Goal: Information Seeking & Learning: Check status

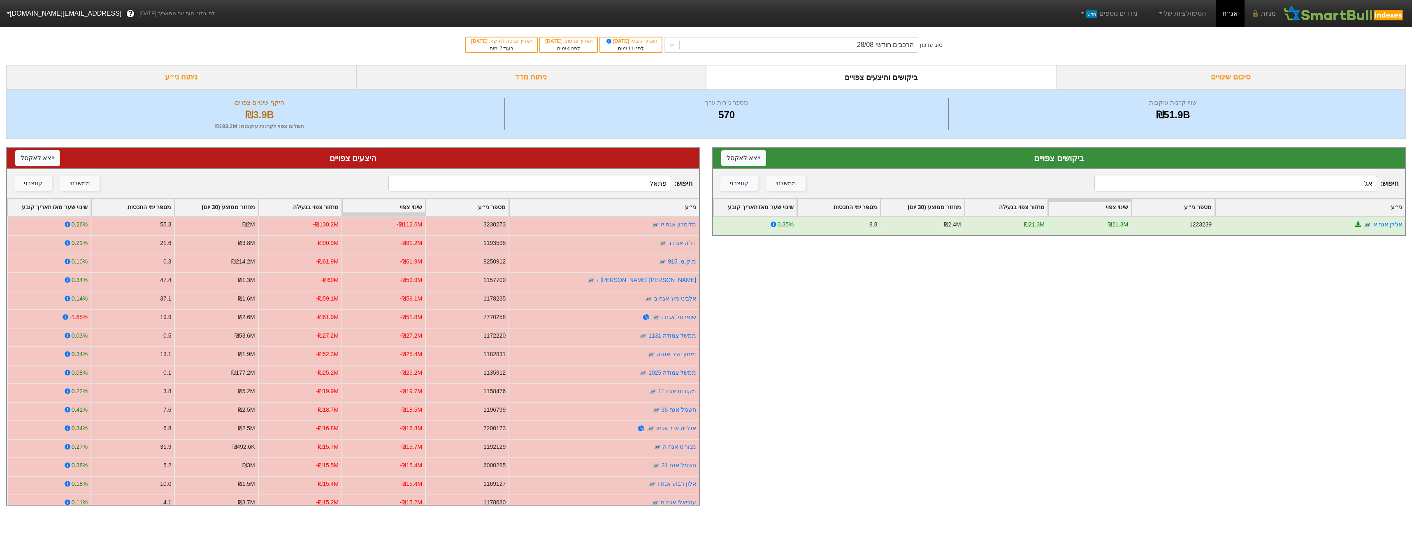
drag, startPoint x: 630, startPoint y: 47, endPoint x: 645, endPoint y: 52, distance: 15.5
click at [631, 48] on div "לפני 11 ימים" at bounding box center [631, 48] width 53 height 7
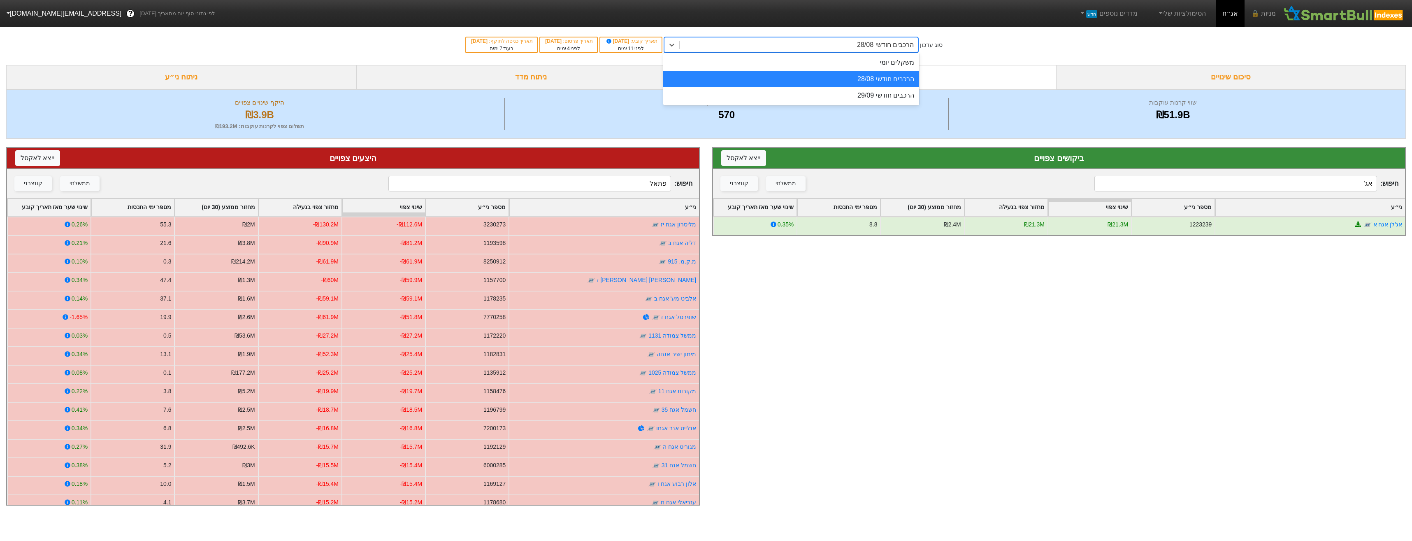
click at [907, 45] on div "הרכבים חודשי 28/08" at bounding box center [885, 45] width 57 height 10
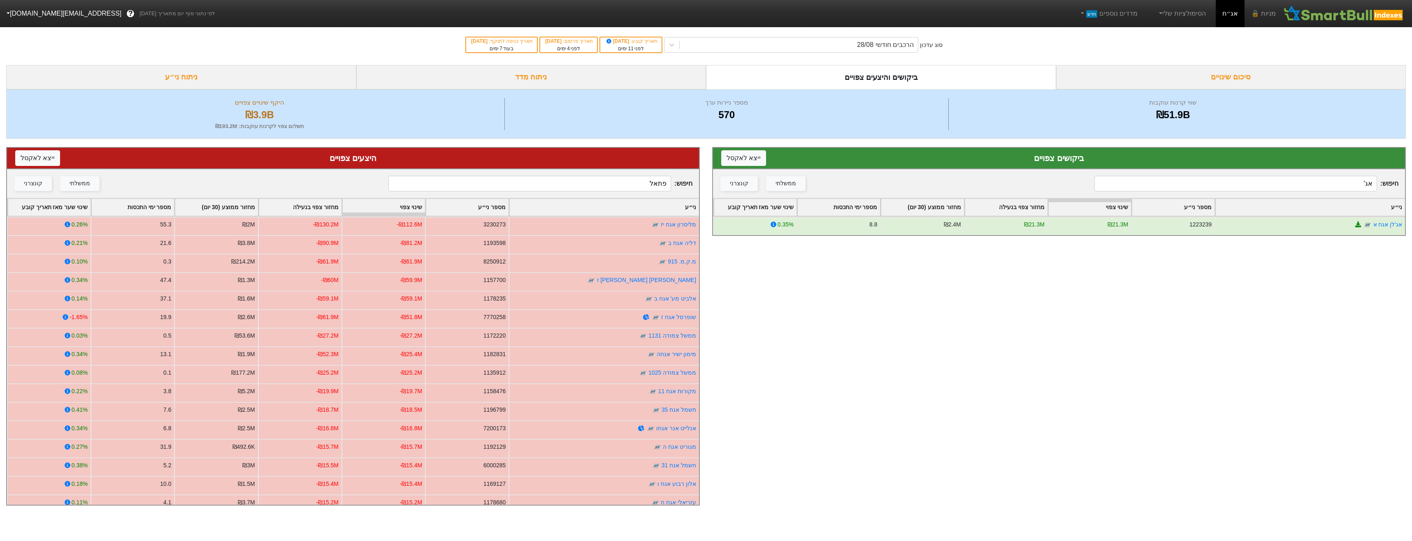
click at [1186, 188] on input "אג'" at bounding box center [1236, 184] width 282 height 16
click at [1189, 188] on input "אג'" at bounding box center [1236, 184] width 282 height 16
click at [1191, 188] on input "אג'" at bounding box center [1236, 184] width 282 height 16
click at [850, 46] on div "הרכבים חודשי 28/08" at bounding box center [799, 44] width 238 height 15
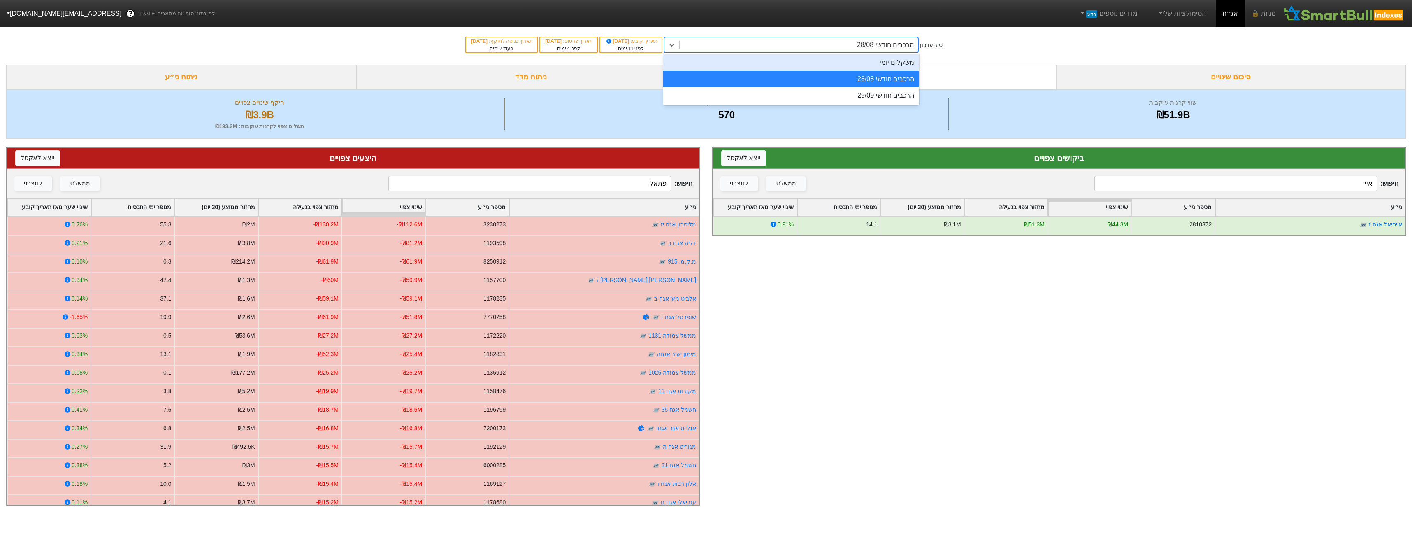
click at [894, 60] on div "משקלים יומי" at bounding box center [791, 62] width 256 height 16
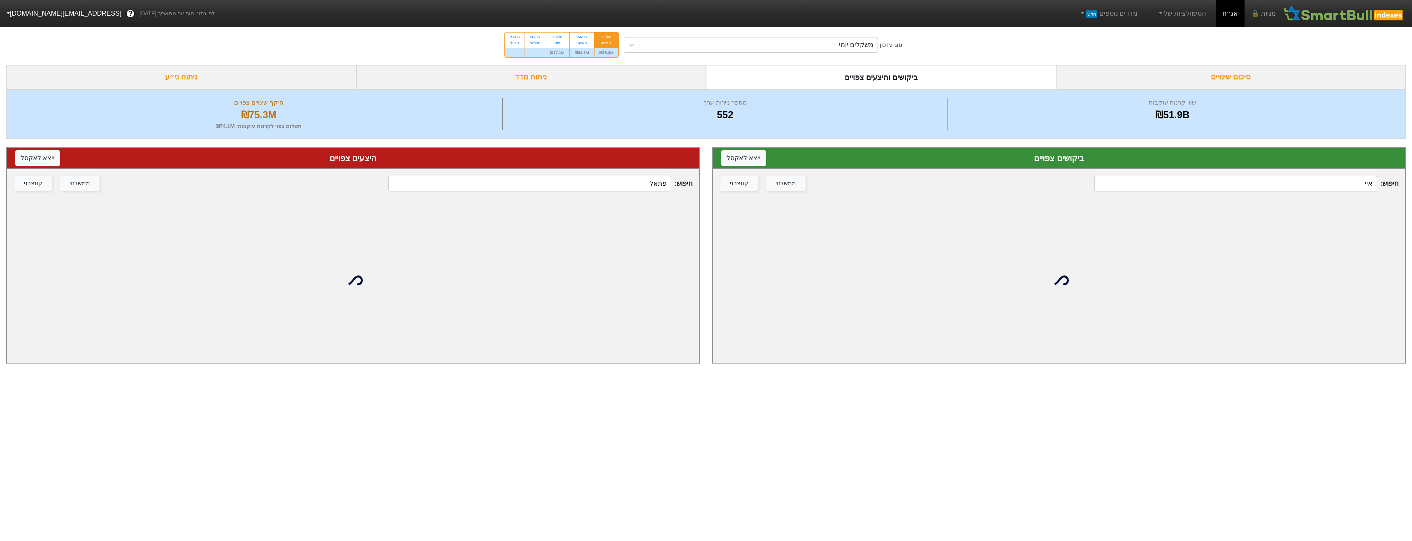
click at [1339, 181] on input "איי" at bounding box center [1236, 184] width 282 height 16
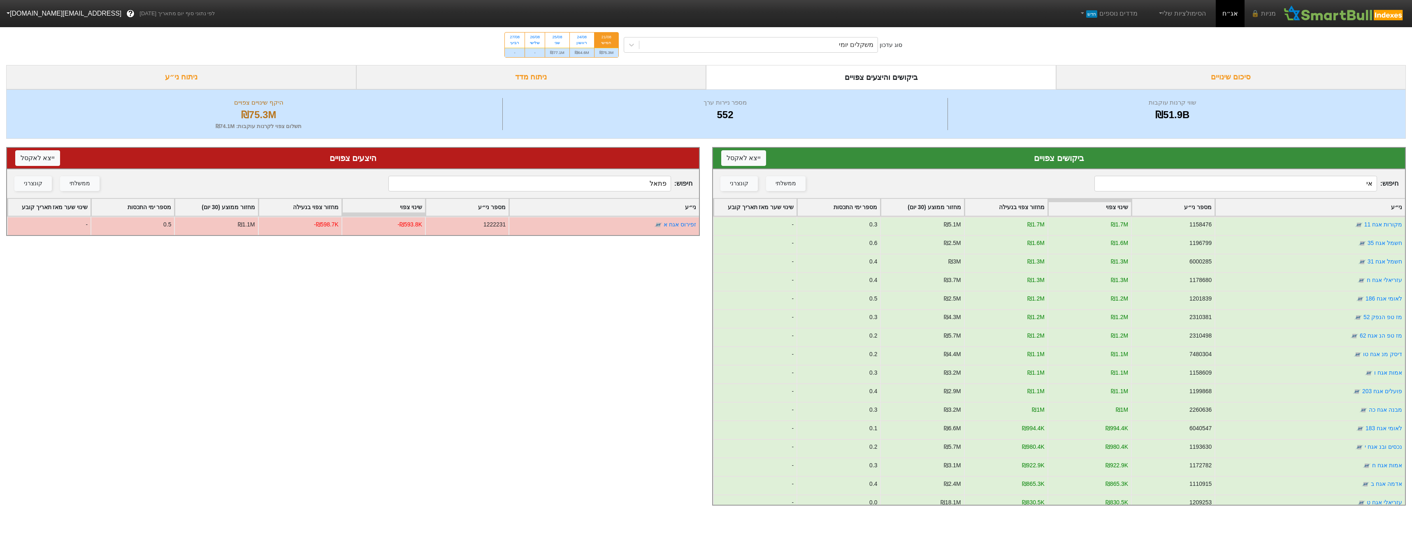
type input "איי"
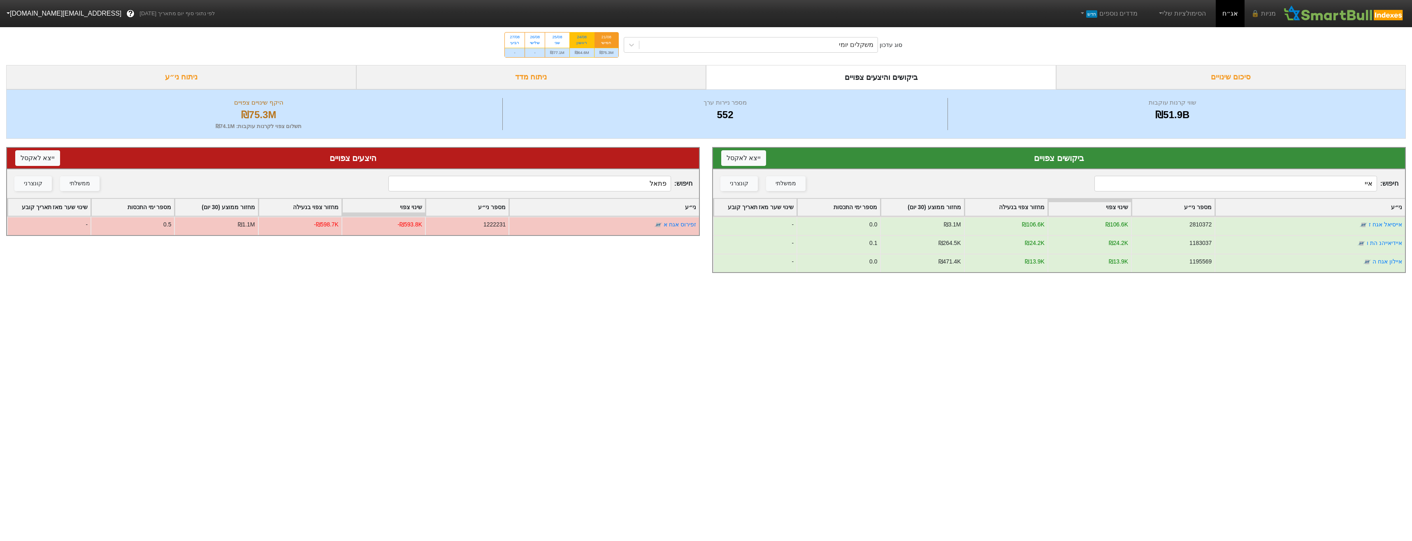
click at [584, 49] on div "₪64.6M" at bounding box center [582, 52] width 24 height 9
click at [582, 38] on input "24/08 ראשון ₪64.6M" at bounding box center [579, 35] width 5 height 5
radio input "true"
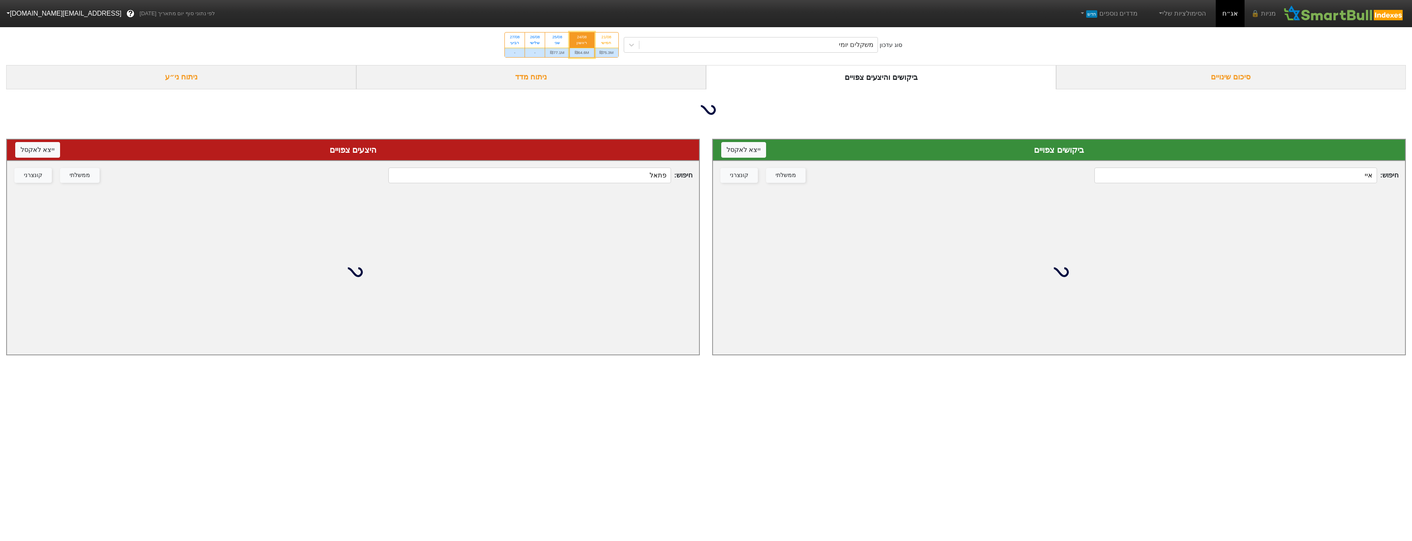
click at [1257, 170] on input "איי" at bounding box center [1236, 175] width 282 height 16
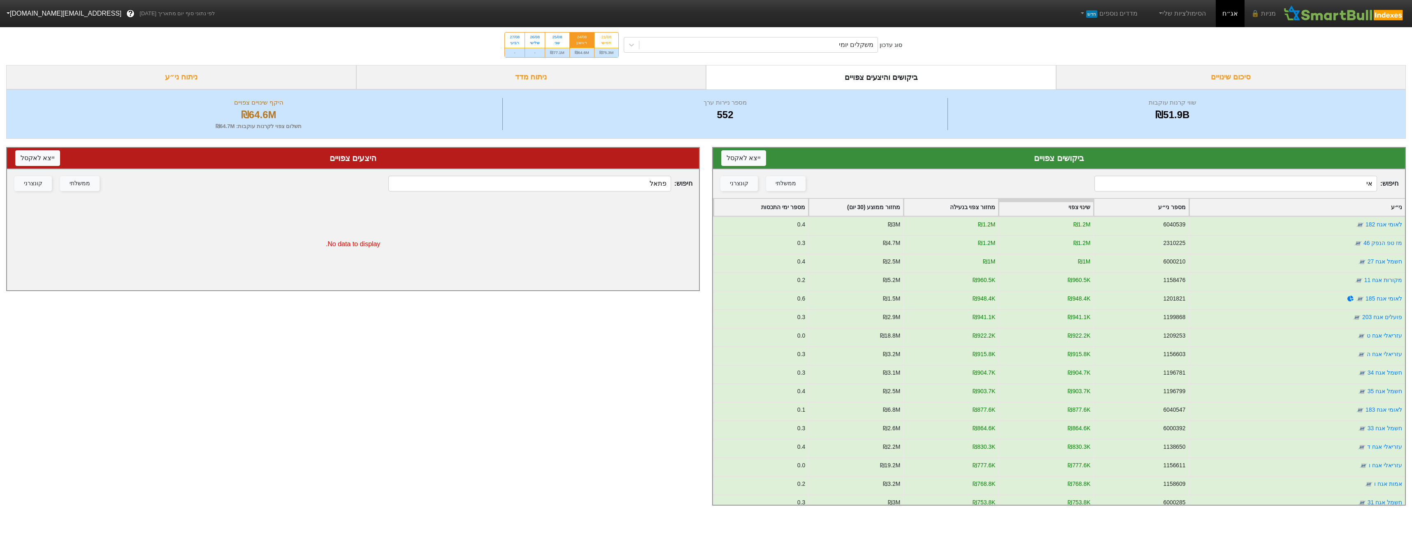
type input "איי"
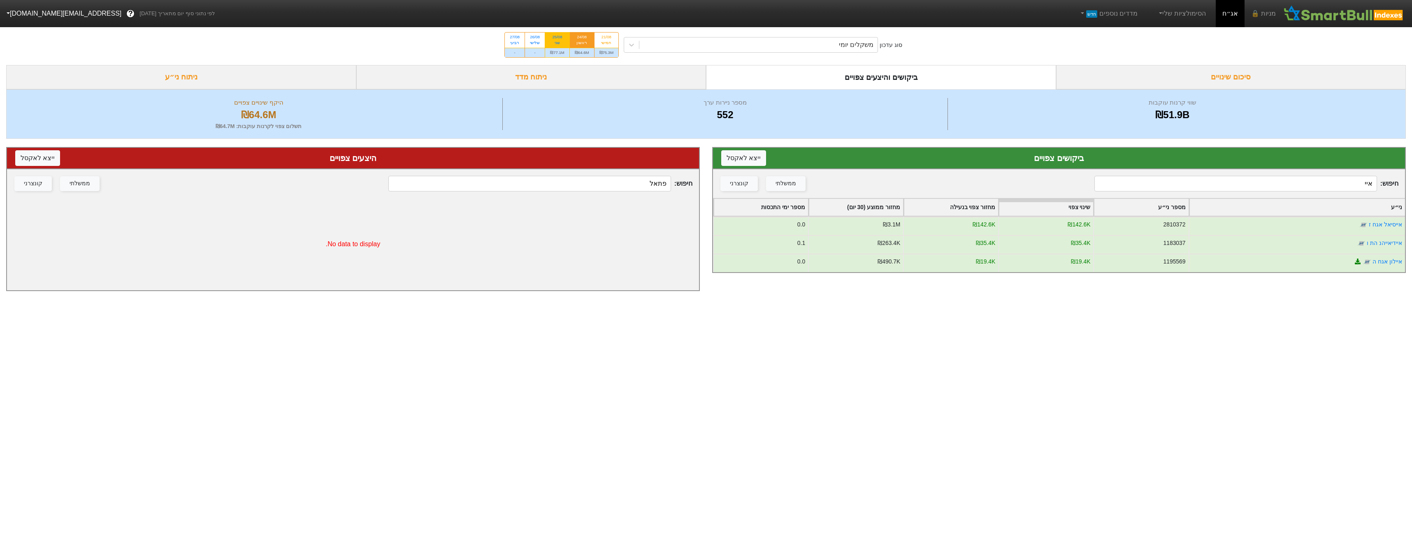
click at [557, 50] on div "₪77.1M" at bounding box center [557, 52] width 24 height 9
click at [557, 38] on input "25/08 שני ₪77.1M" at bounding box center [554, 35] width 5 height 5
radio input "true"
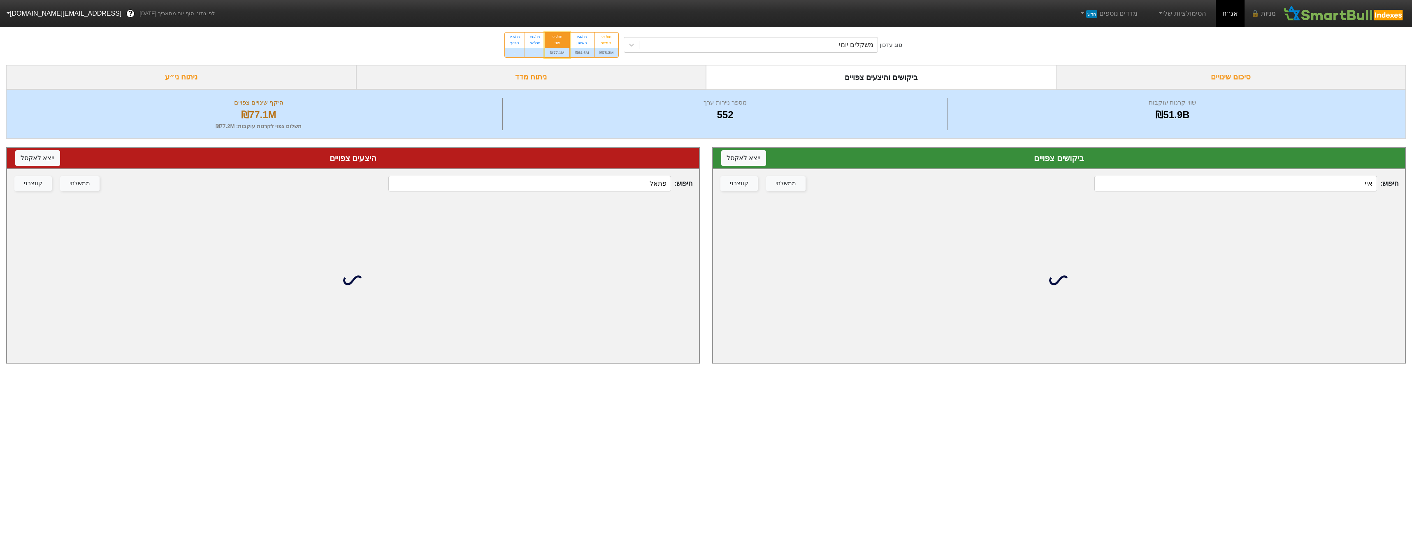
click at [1249, 167] on div "ביקושים צפויים ייצא ל אקסל" at bounding box center [1059, 158] width 692 height 21
click at [1251, 183] on input "איי" at bounding box center [1236, 184] width 282 height 16
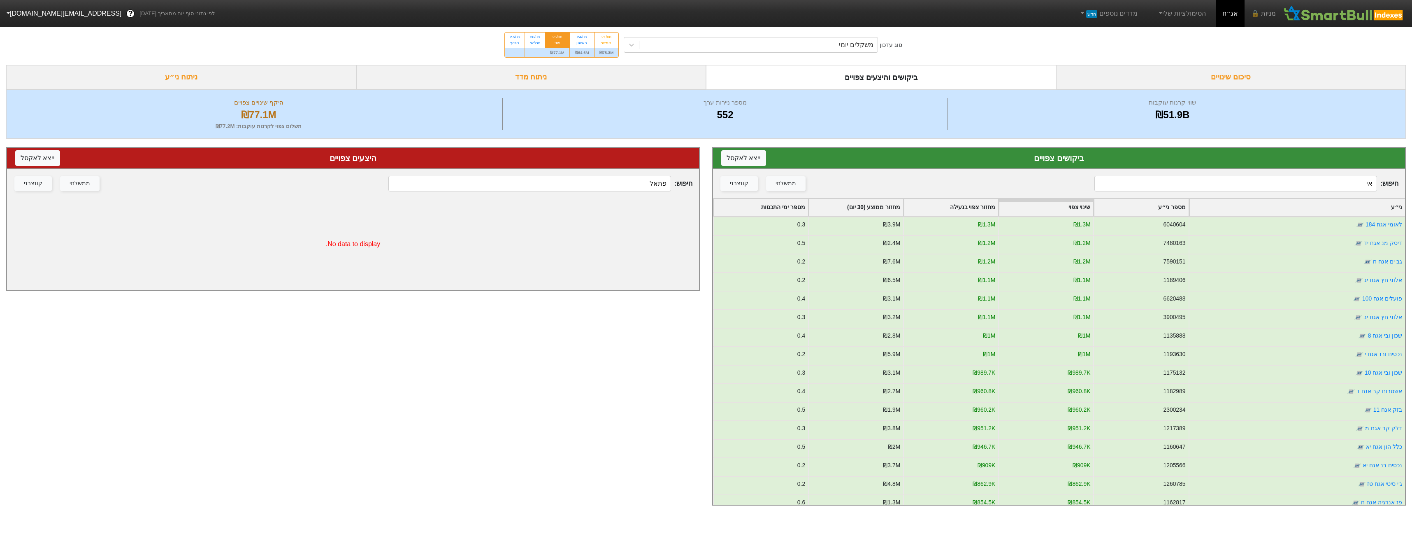
type input "איי"
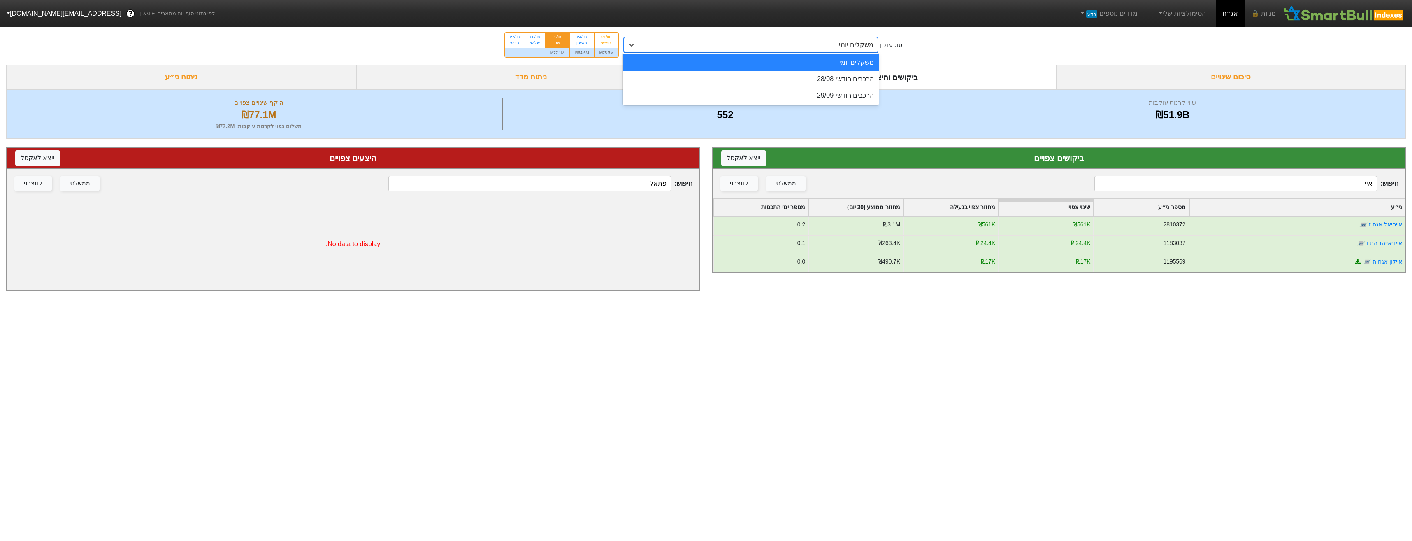
click at [786, 52] on div "משקלים יומי" at bounding box center [751, 45] width 254 height 16
click at [796, 81] on div "הרכבים חודשי 28/08" at bounding box center [751, 79] width 256 height 16
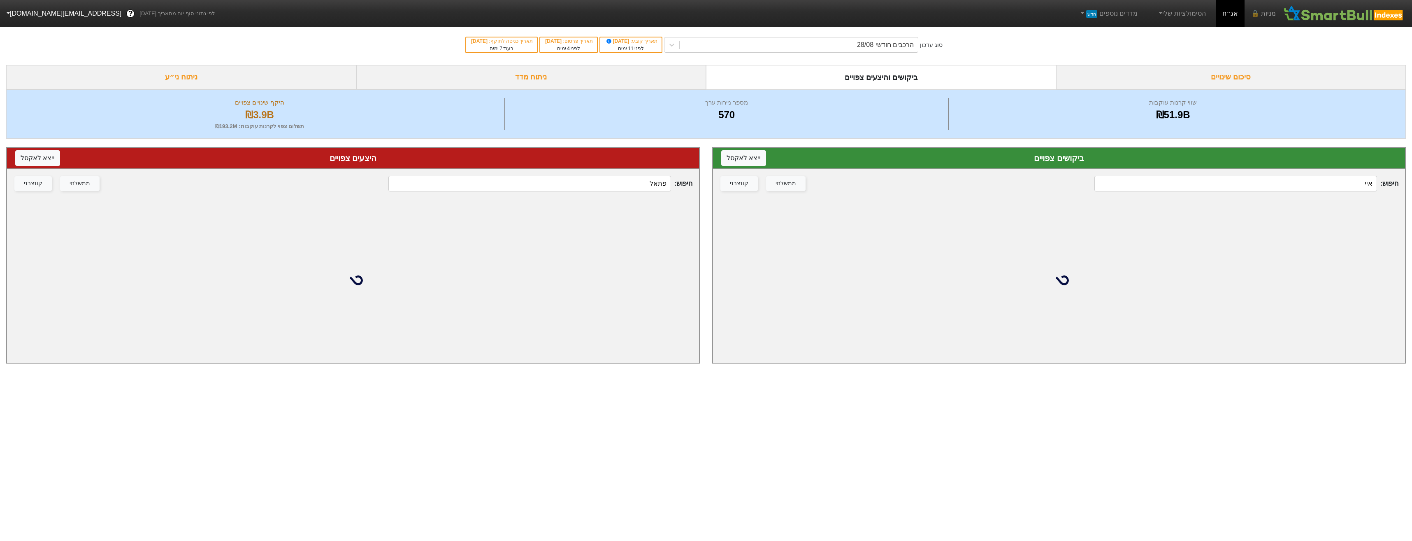
click at [635, 178] on input "פתאל" at bounding box center [529, 184] width 282 height 16
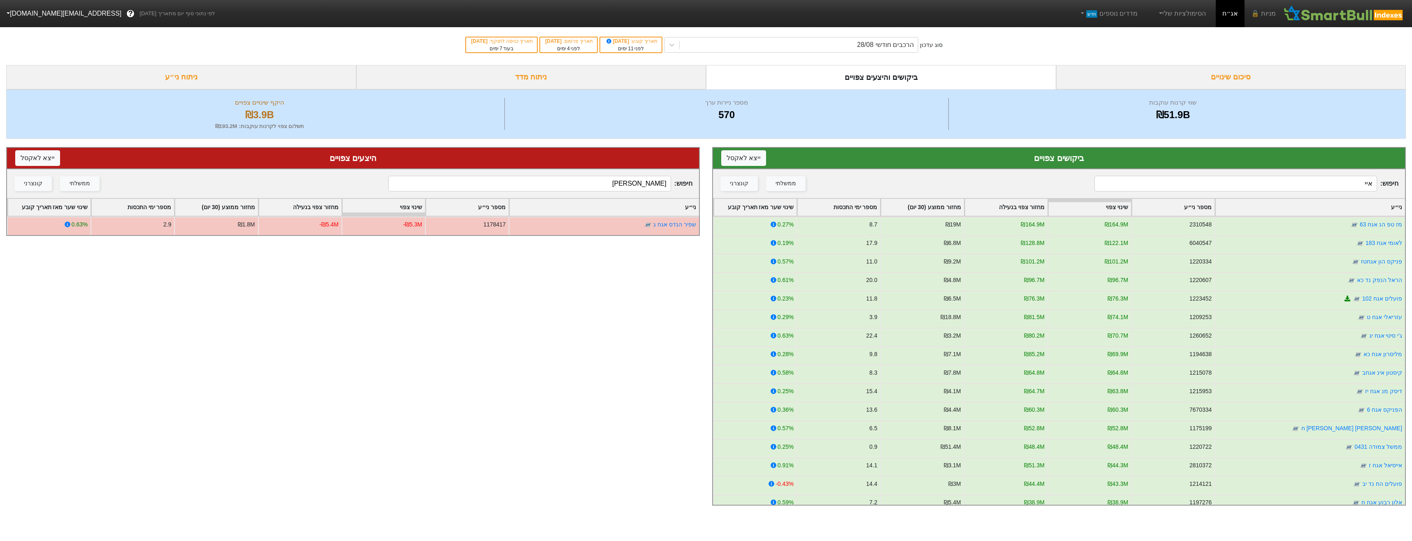
type input "[PERSON_NAME]"
click at [873, 51] on div "הרכבים חודשי 28/08" at bounding box center [799, 44] width 238 height 15
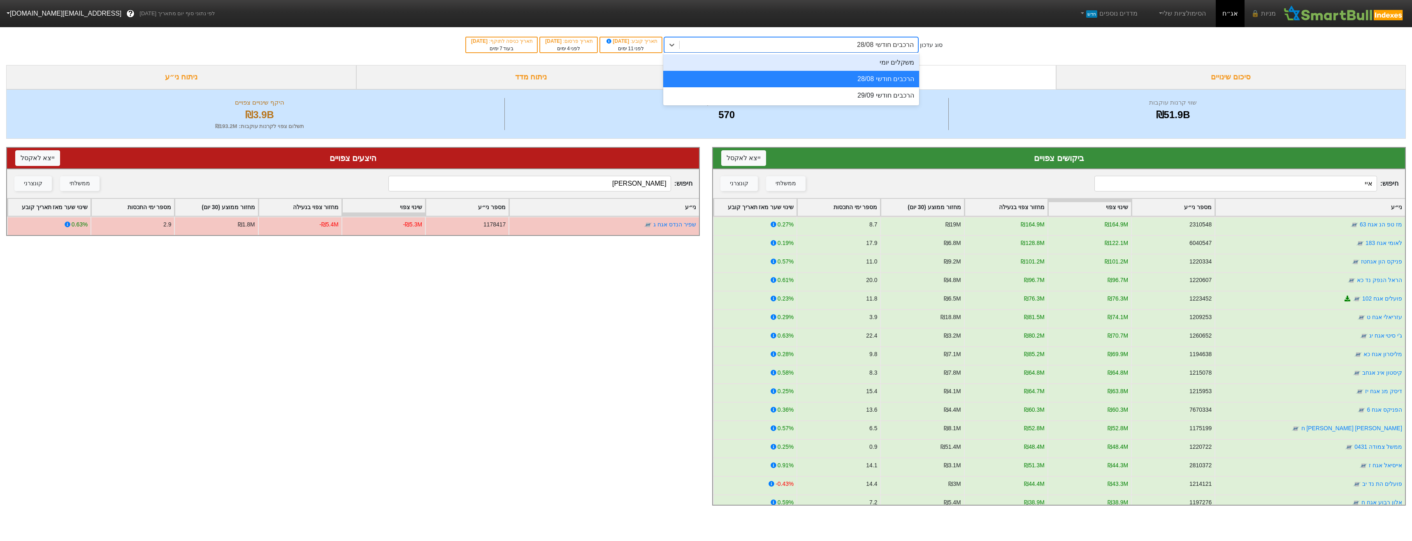
click at [844, 56] on div "משקלים יומי" at bounding box center [791, 62] width 256 height 16
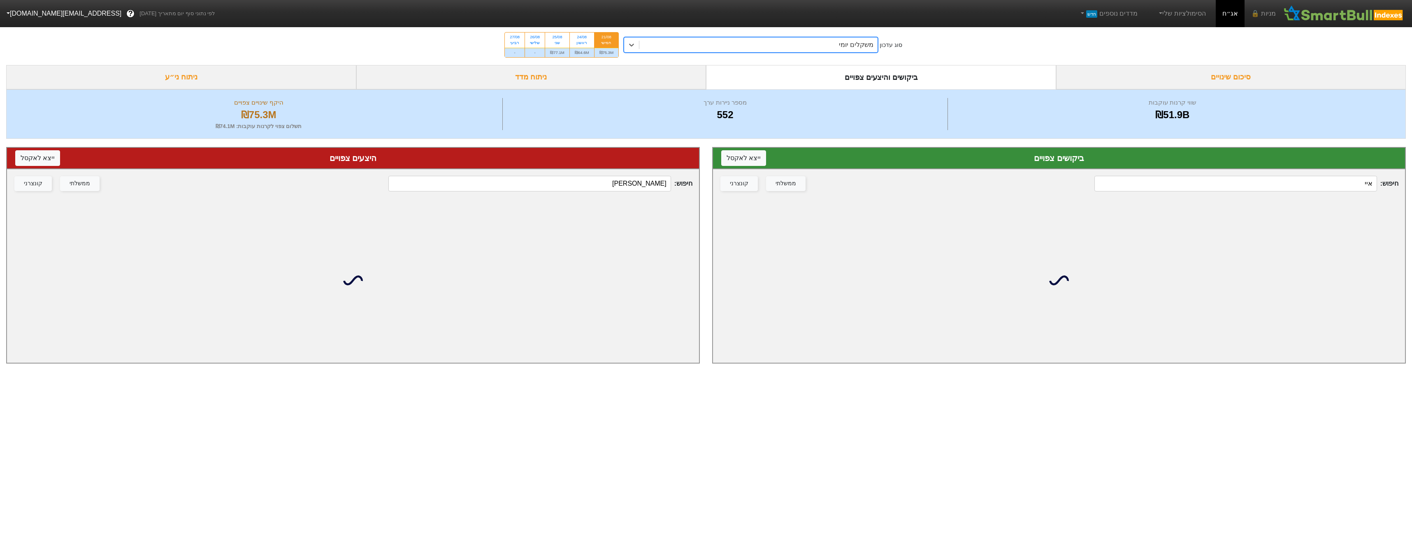
click at [1284, 186] on input "איי" at bounding box center [1236, 184] width 282 height 16
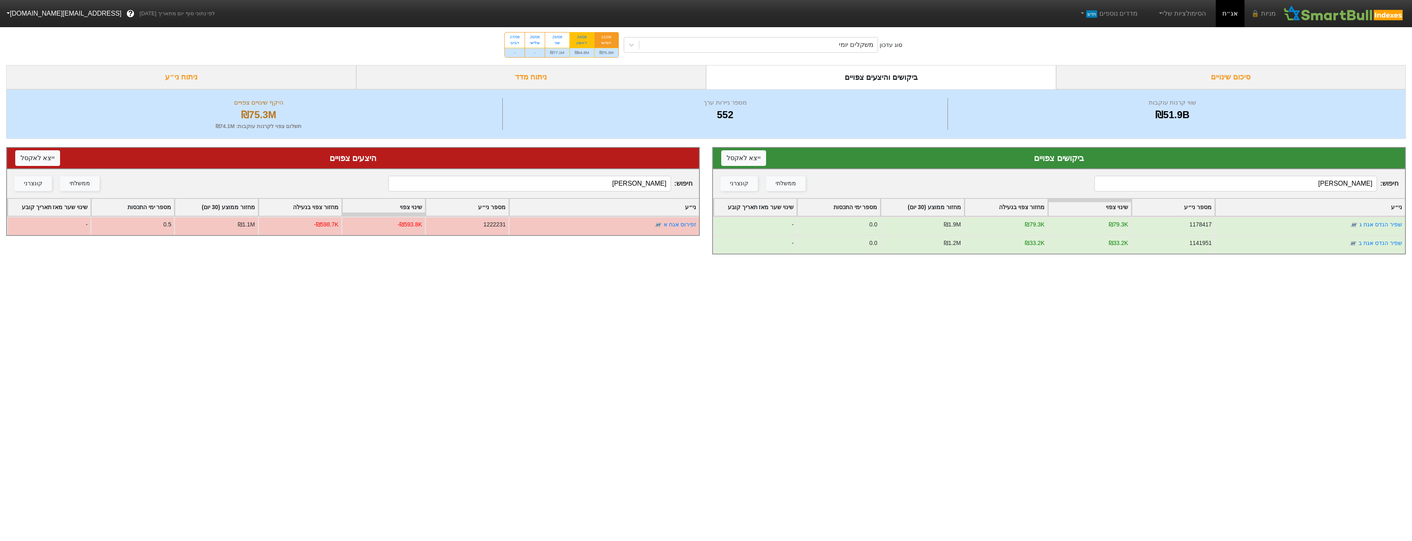
type input "[PERSON_NAME]"
click at [580, 42] on div "ראשון" at bounding box center [582, 43] width 14 height 6
click at [580, 38] on input "24/08 ראשון ₪64.6M" at bounding box center [579, 35] width 5 height 5
radio input "true"
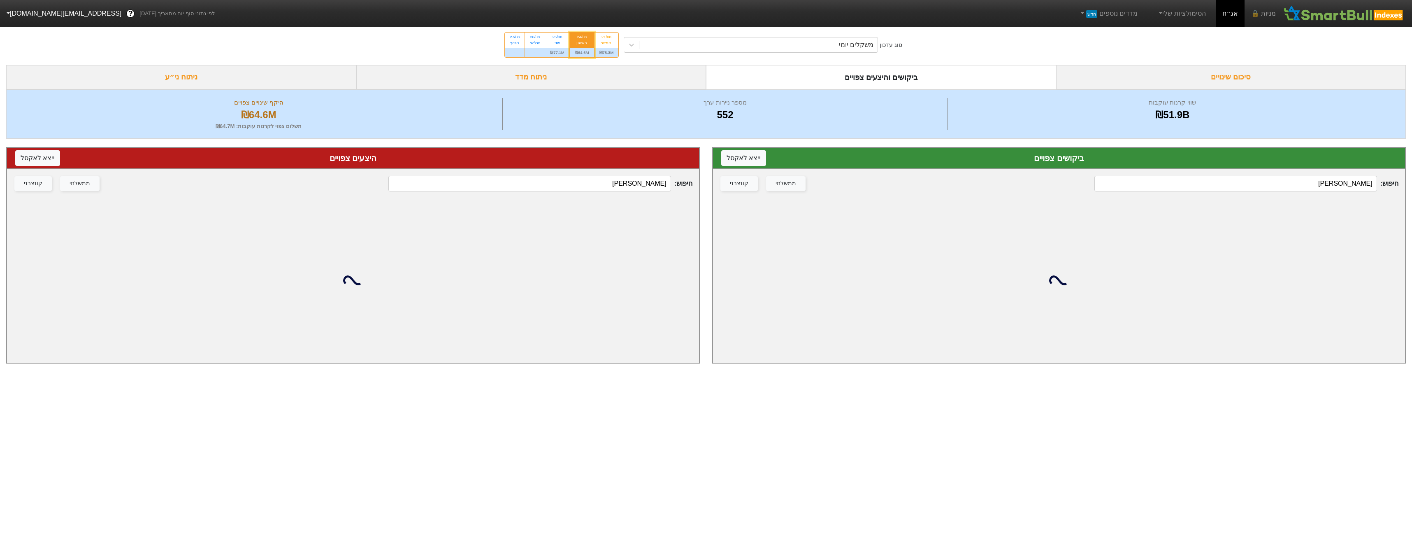
click at [1303, 169] on div "ביקושים צפויים ייצא ל אקסל" at bounding box center [1059, 158] width 692 height 21
click at [1305, 178] on input "[PERSON_NAME]" at bounding box center [1236, 184] width 282 height 16
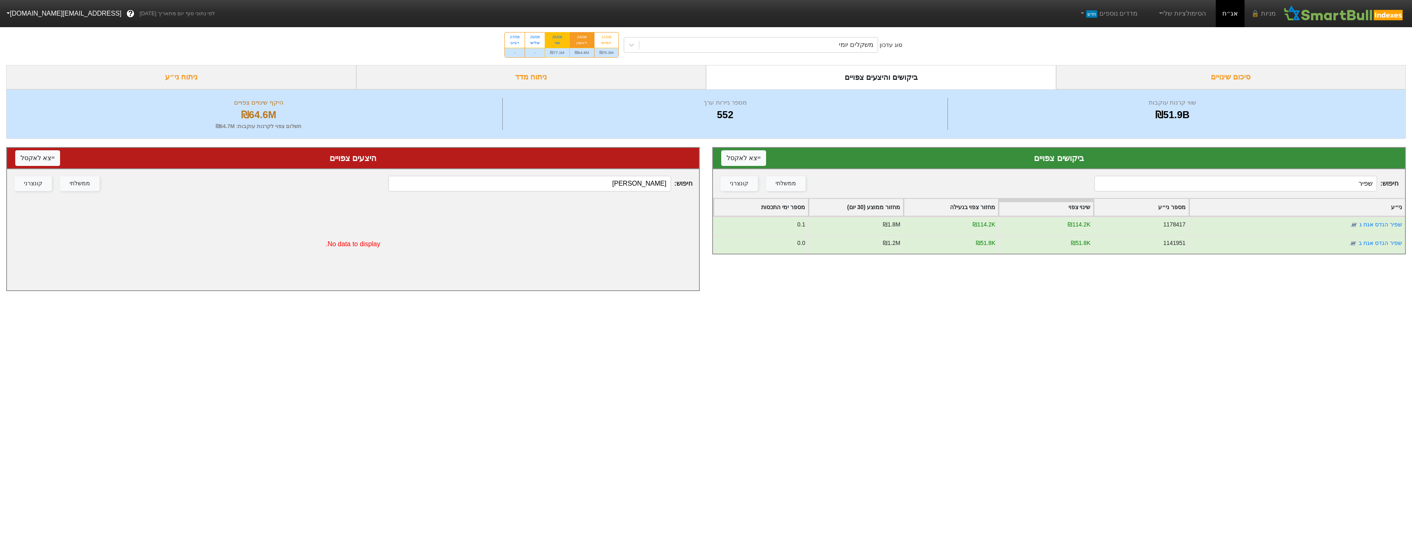
type input "שפיר"
click at [563, 52] on div "₪77.1M" at bounding box center [557, 52] width 24 height 9
click at [558, 38] on input "25/08 שני ₪77.1M" at bounding box center [554, 35] width 5 height 5
radio input "true"
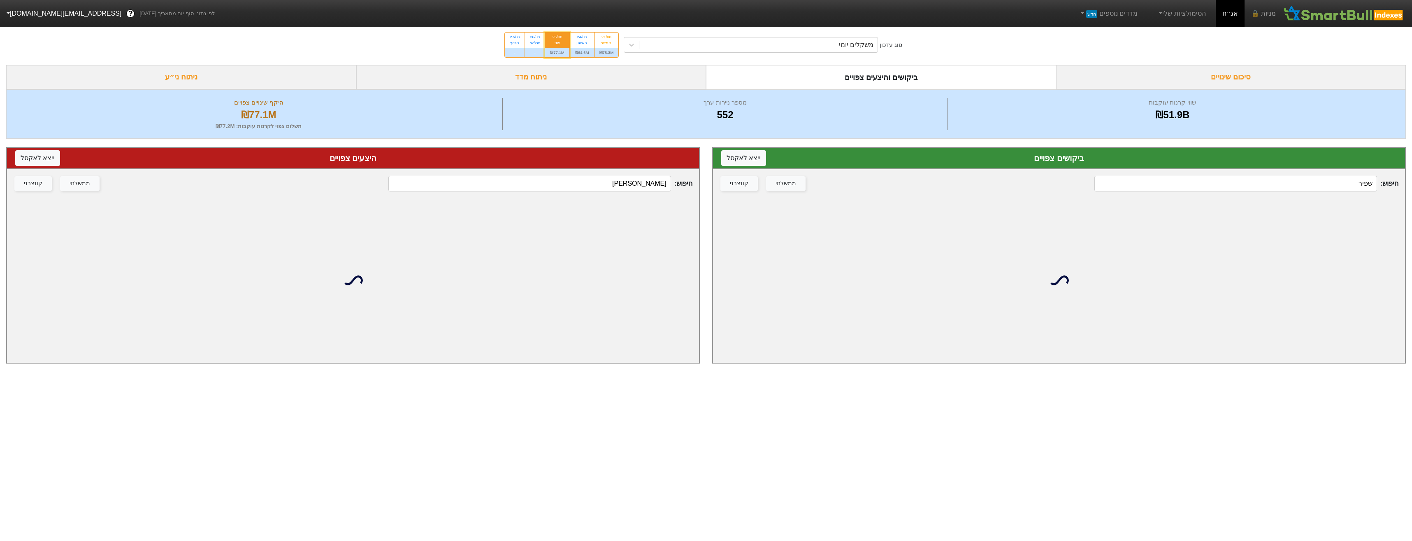
click at [1349, 177] on input "שפיר" at bounding box center [1236, 184] width 282 height 16
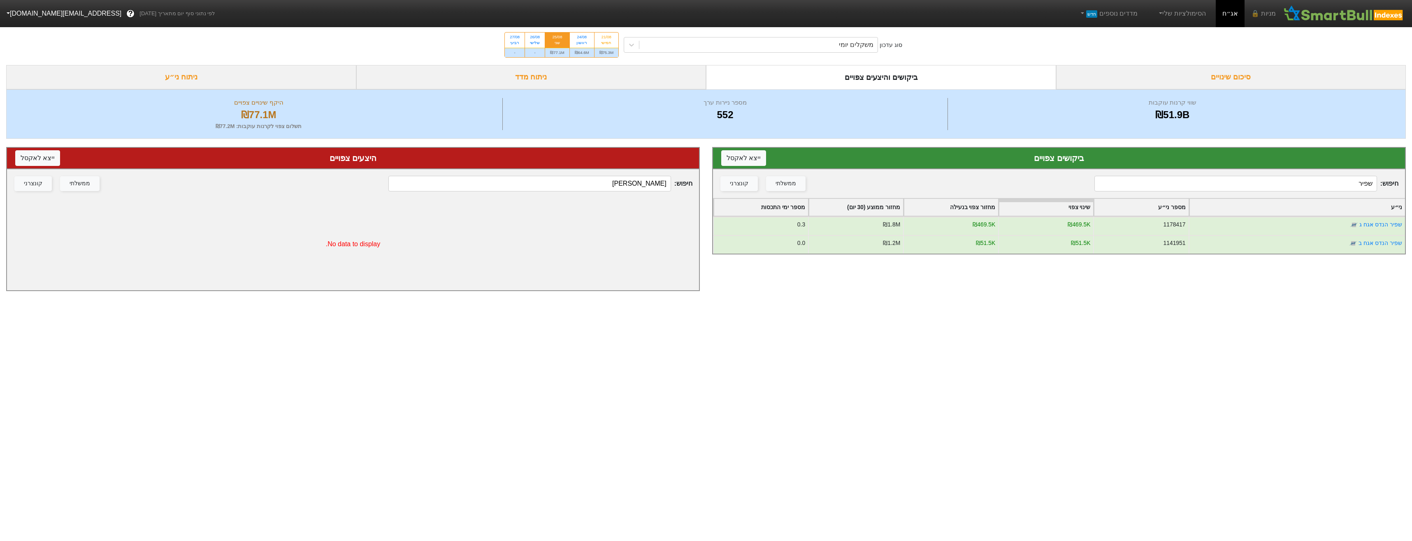
click at [861, 36] on div "סוג עדכון משקלים יומי 21/08 חמישי ₪75.3M 24/08 ראשון ₪64.6M 25/08 שני ₪77.1M 26…" at bounding box center [706, 45] width 1412 height 40
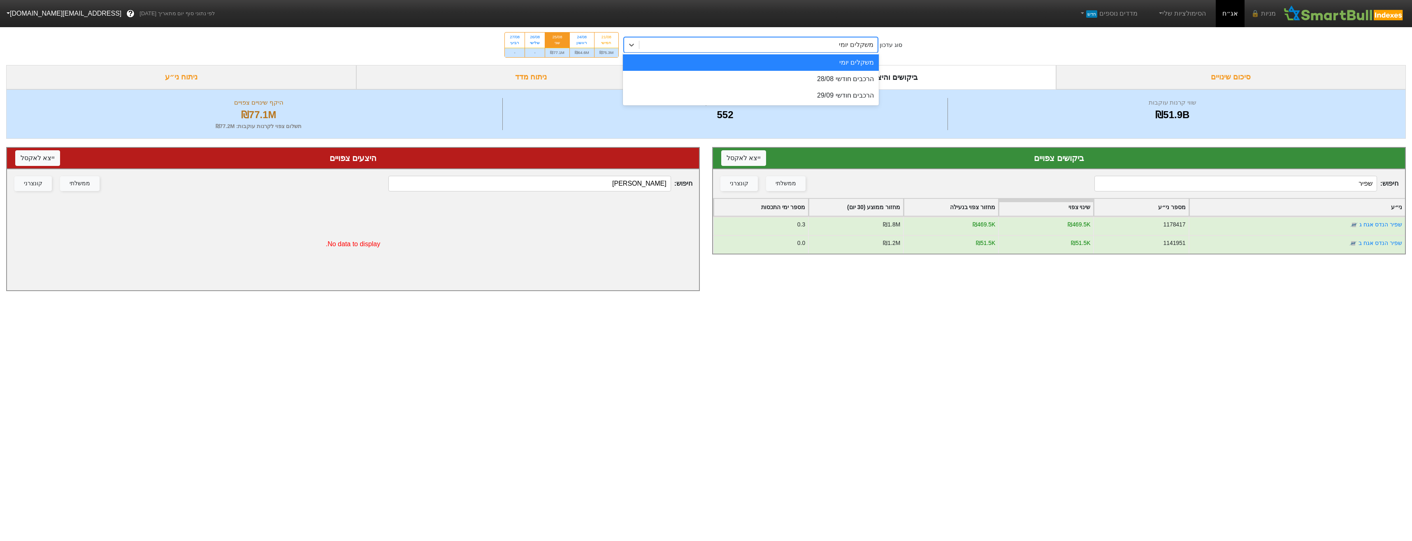
click at [652, 51] on div "משקלים יומי" at bounding box center [759, 44] width 238 height 15
click at [760, 87] on div "הרכבים חודשי 29/09" at bounding box center [751, 95] width 256 height 16
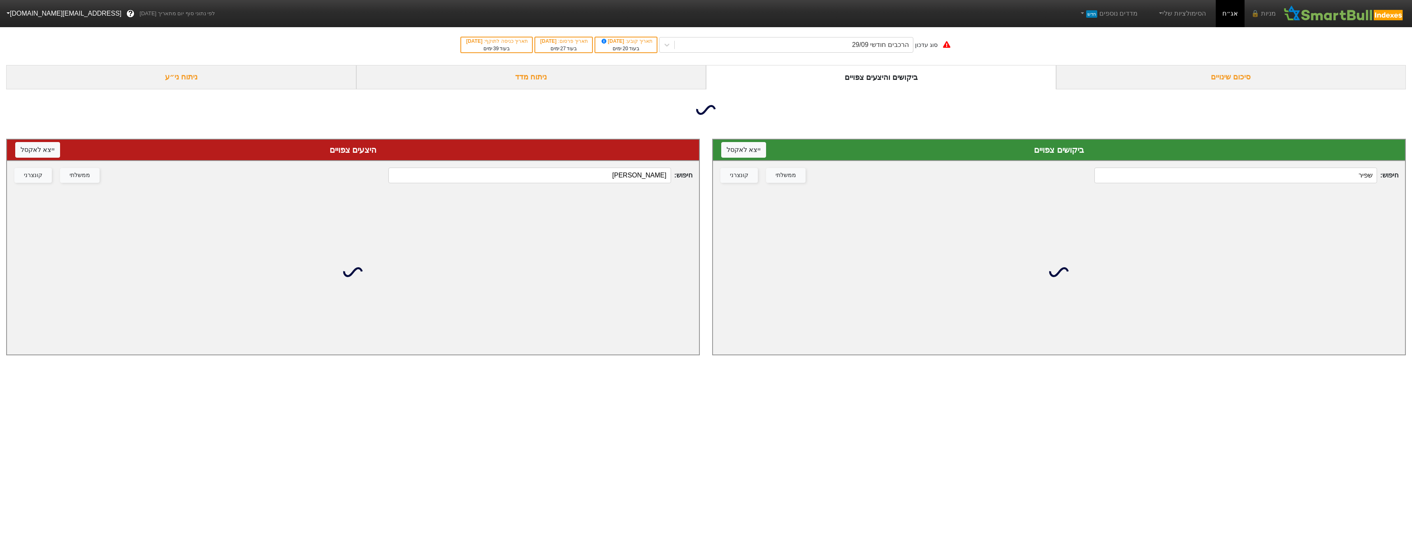
click at [1225, 179] on input "שפיר" at bounding box center [1236, 175] width 282 height 16
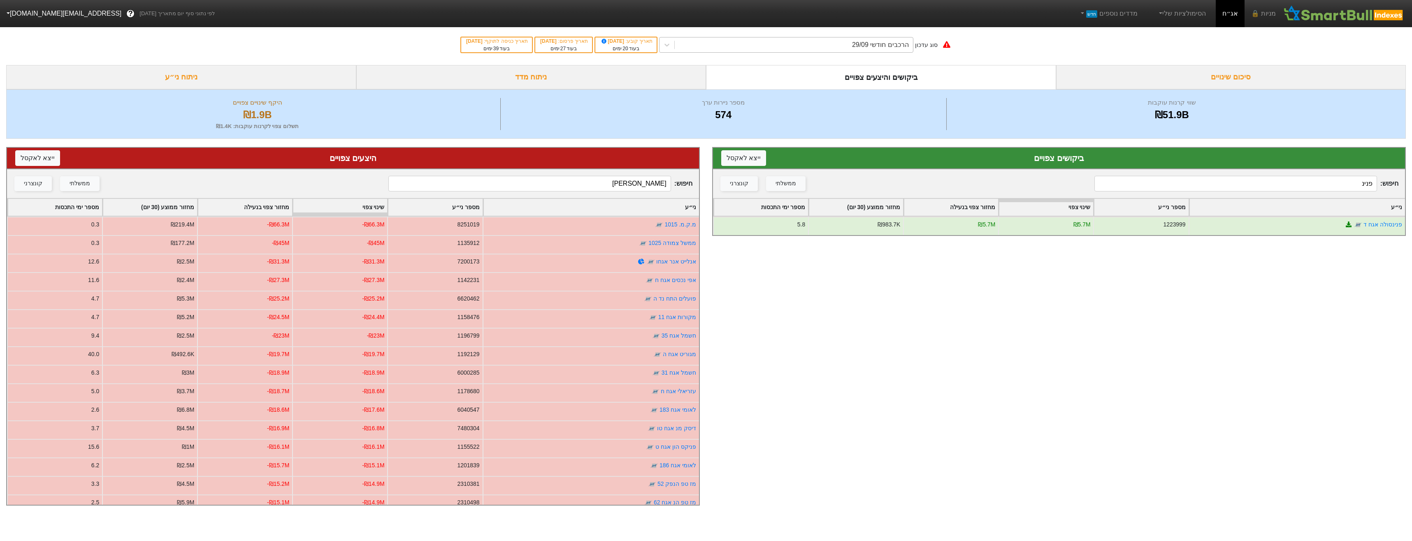
click at [774, 45] on div "הרכבים חודשי 29/09" at bounding box center [794, 44] width 238 height 15
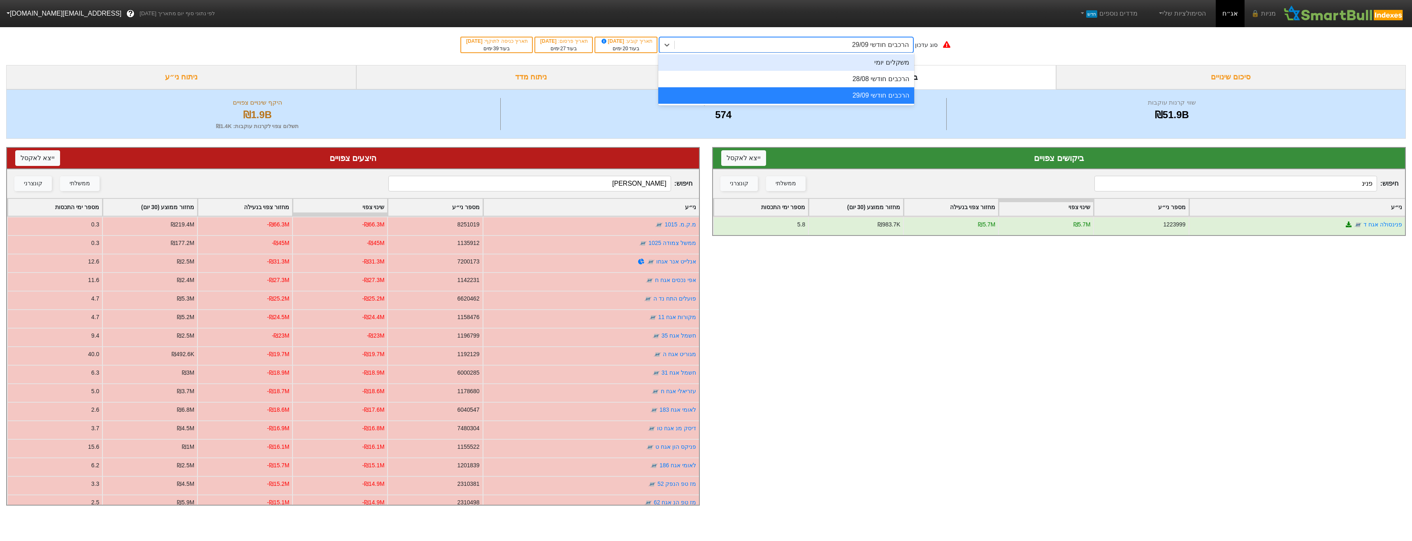
drag, startPoint x: 845, startPoint y: 66, endPoint x: 942, endPoint y: 86, distance: 99.7
click at [846, 67] on div "משקלים יומי" at bounding box center [786, 62] width 256 height 16
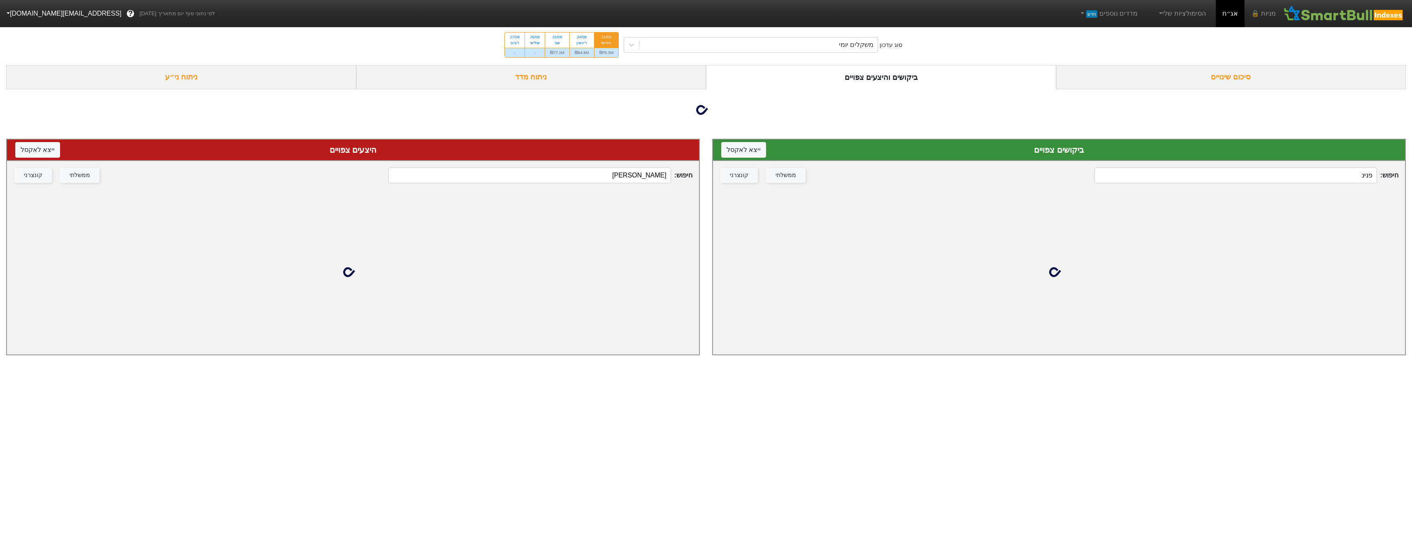
click at [1241, 180] on input "פנינ" at bounding box center [1236, 175] width 282 height 16
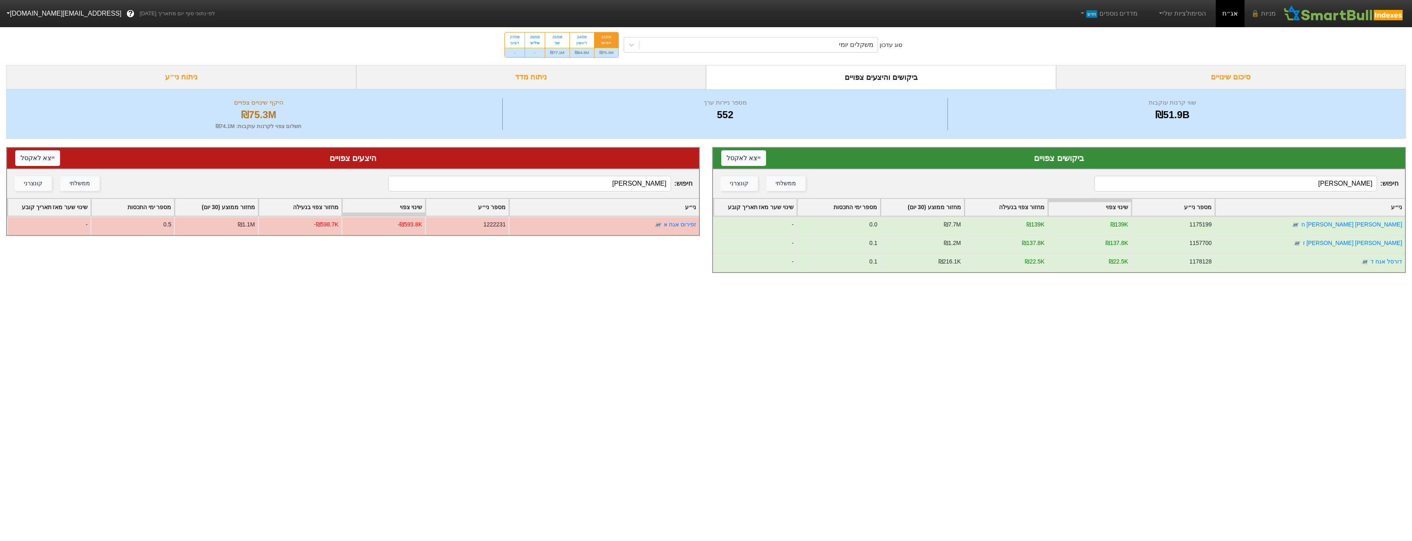
click at [1253, 185] on input "[PERSON_NAME]" at bounding box center [1236, 184] width 282 height 16
click at [1254, 186] on input "[PERSON_NAME]" at bounding box center [1236, 184] width 282 height 16
type input "[PERSON_NAME]"
click at [595, 49] on label "21/08 חמישי ₪75.3M" at bounding box center [606, 44] width 25 height 25
click at [601, 38] on input "21/08 חמישי ₪75.3M" at bounding box center [603, 35] width 5 height 5
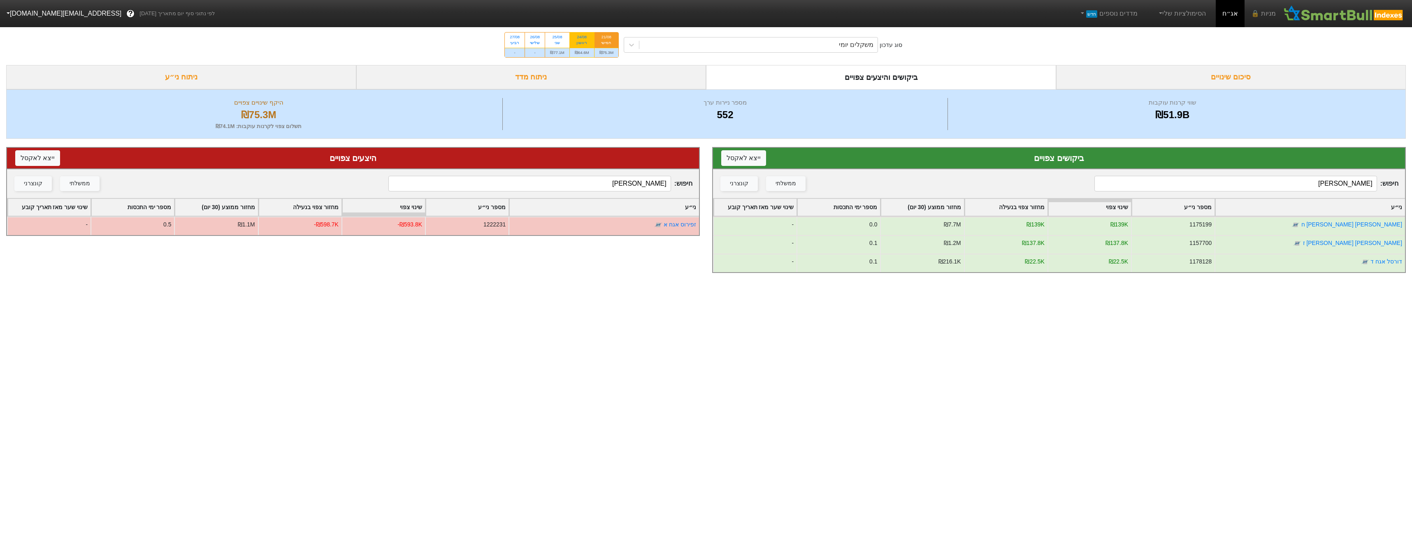
click at [591, 48] on div "₪64.6M" at bounding box center [582, 52] width 24 height 9
click at [582, 38] on input "24/08 ראשון ₪64.6M" at bounding box center [579, 35] width 5 height 5
radio input "true"
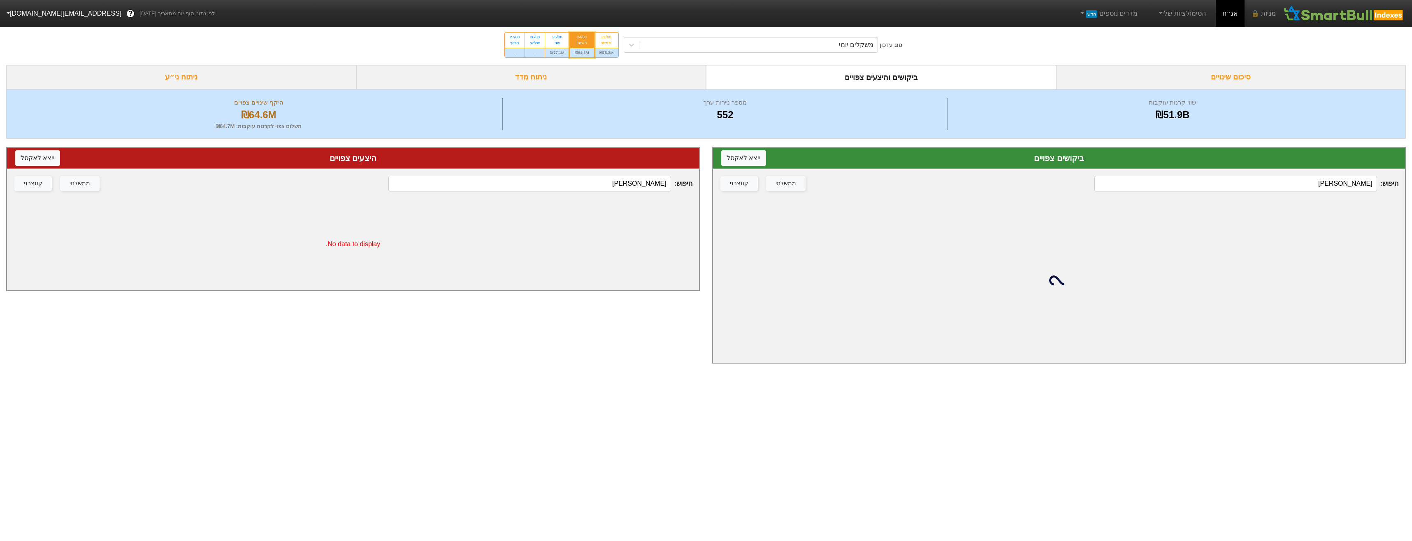
drag, startPoint x: 1351, startPoint y: 192, endPoint x: 1349, endPoint y: 188, distance: 4.3
click at [1349, 188] on div "חיפוש : [PERSON_NAME] ממשלתי קונצרני" at bounding box center [1059, 183] width 692 height 29
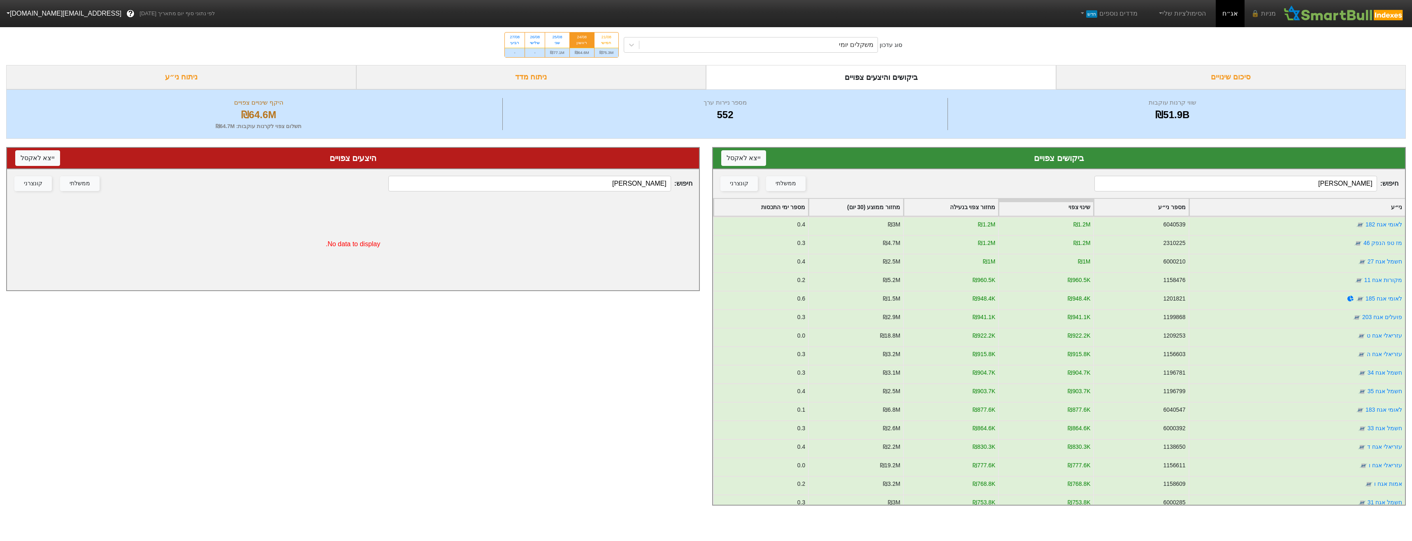
click at [1359, 175] on div "חיפוש : [PERSON_NAME] ממשלתי קונצרני" at bounding box center [1059, 183] width 692 height 29
click at [1361, 180] on input "[PERSON_NAME]" at bounding box center [1236, 184] width 282 height 16
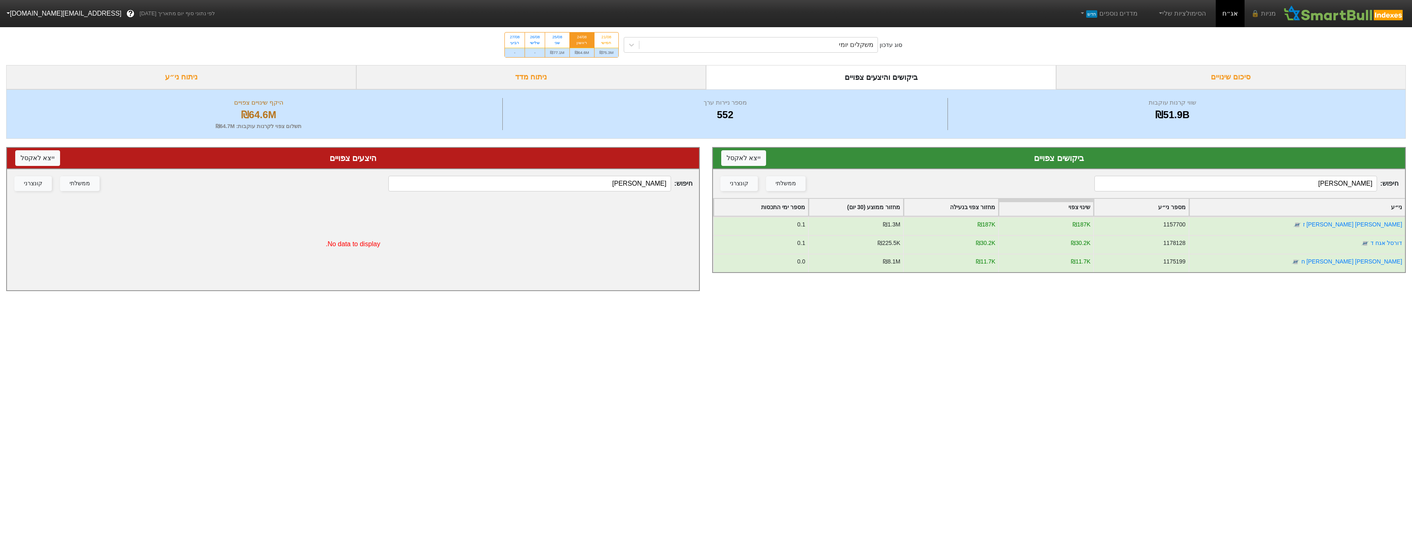
click at [1260, 183] on input "[PERSON_NAME]" at bounding box center [1236, 184] width 282 height 16
click at [1262, 182] on input "[PERSON_NAME]" at bounding box center [1236, 184] width 282 height 16
type input "איי"
click at [603, 57] on div "₪75.3M" at bounding box center [607, 52] width 24 height 9
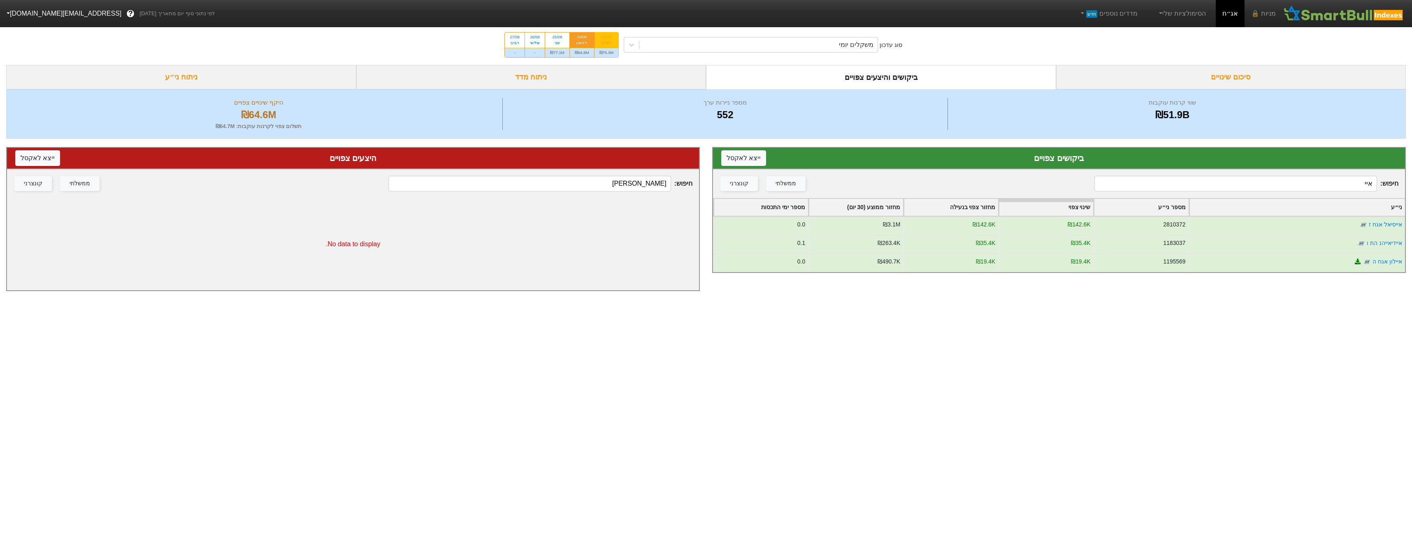
click at [603, 38] on input "21/08 חמישי ₪75.3M" at bounding box center [603, 35] width 5 height 5
radio input "true"
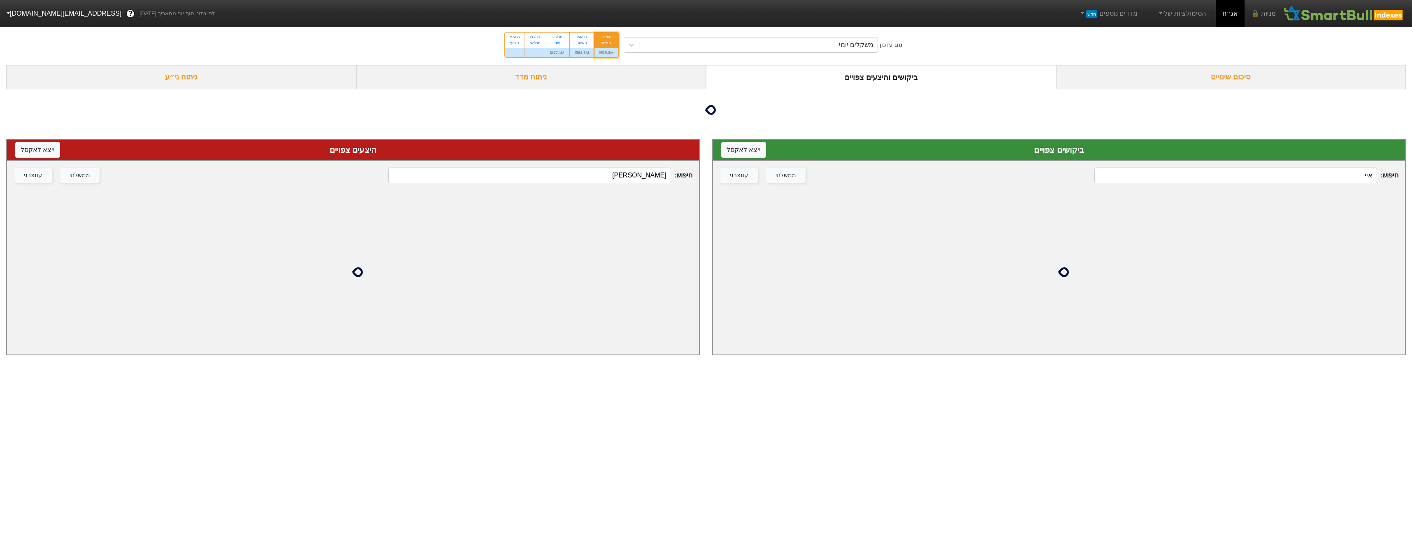
click at [1292, 167] on div "ביקושים צפויים ייצא ל אקסל חיפוש : איי ממשלתי קונצרני" at bounding box center [1059, 247] width 694 height 216
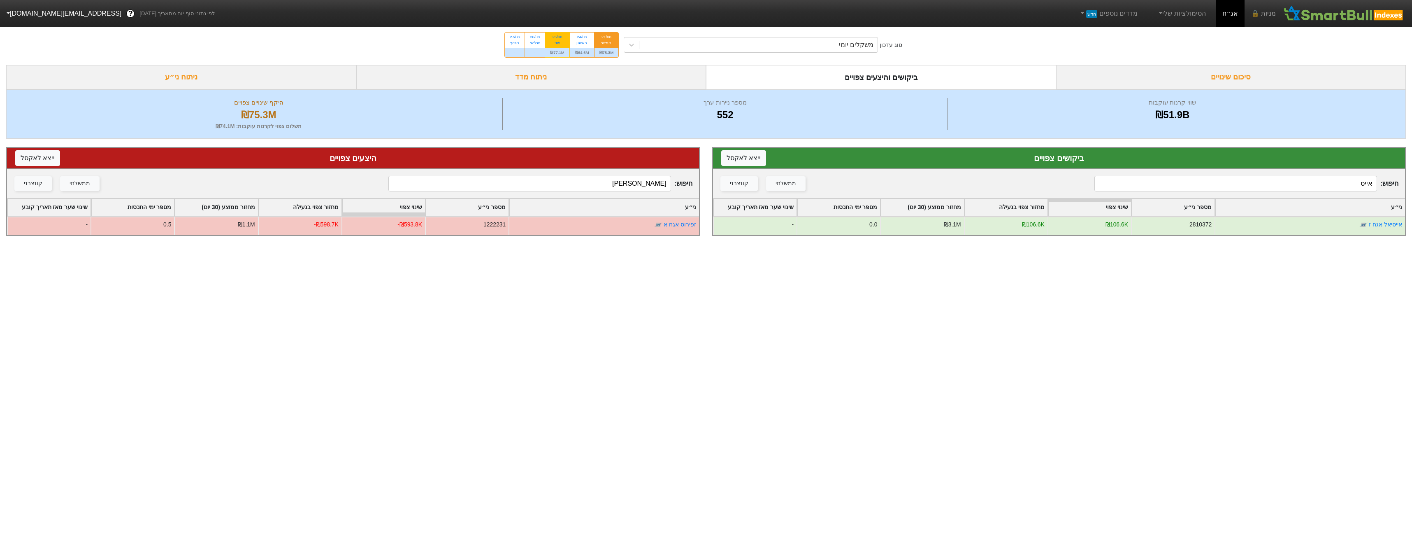
type input "אייס"
click at [565, 45] on div "שני" at bounding box center [557, 43] width 14 height 6
click at [558, 38] on input "25/08 שני ₪77.1M" at bounding box center [554, 35] width 5 height 5
radio input "true"
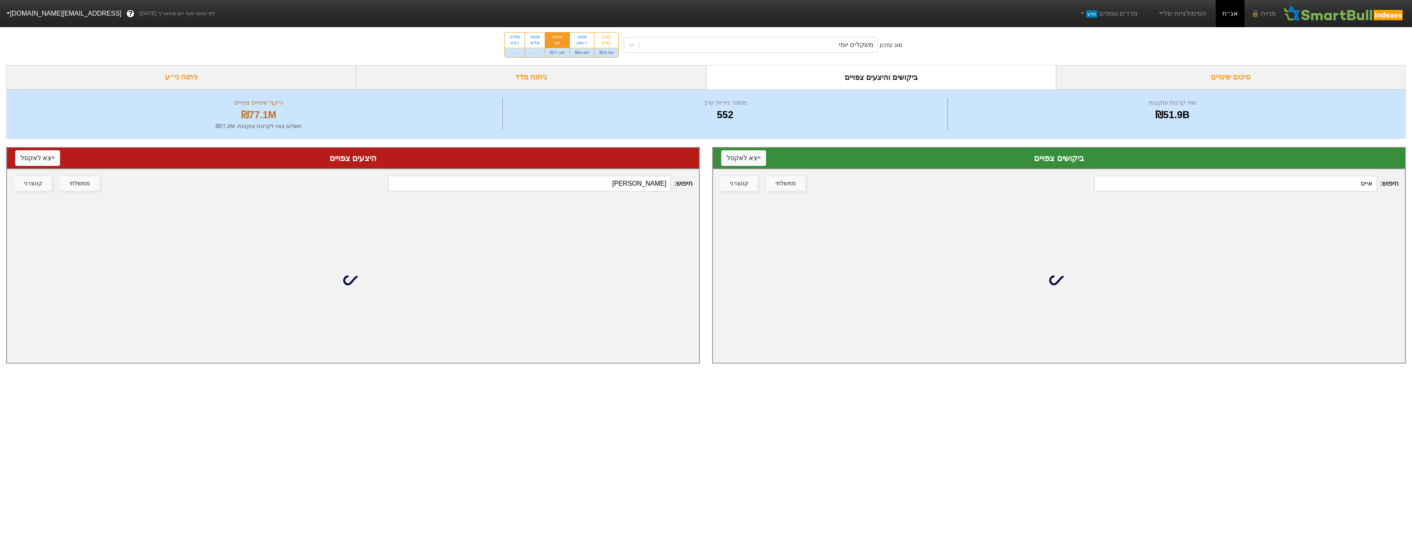
click at [1301, 190] on input "אייס" at bounding box center [1236, 184] width 282 height 16
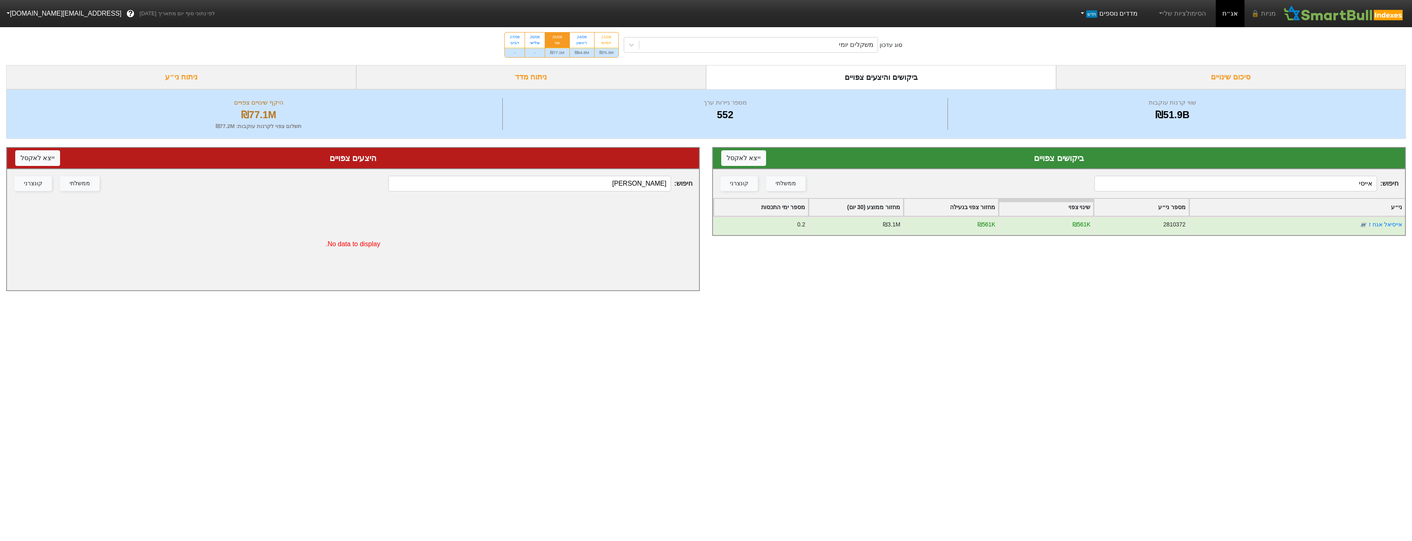
type input "אייסי"
click at [580, 47] on div "24/08 ראשון" at bounding box center [582, 40] width 24 height 15
click at [580, 38] on input "24/08 ראשון ₪64.6M" at bounding box center [579, 35] width 5 height 5
radio input "true"
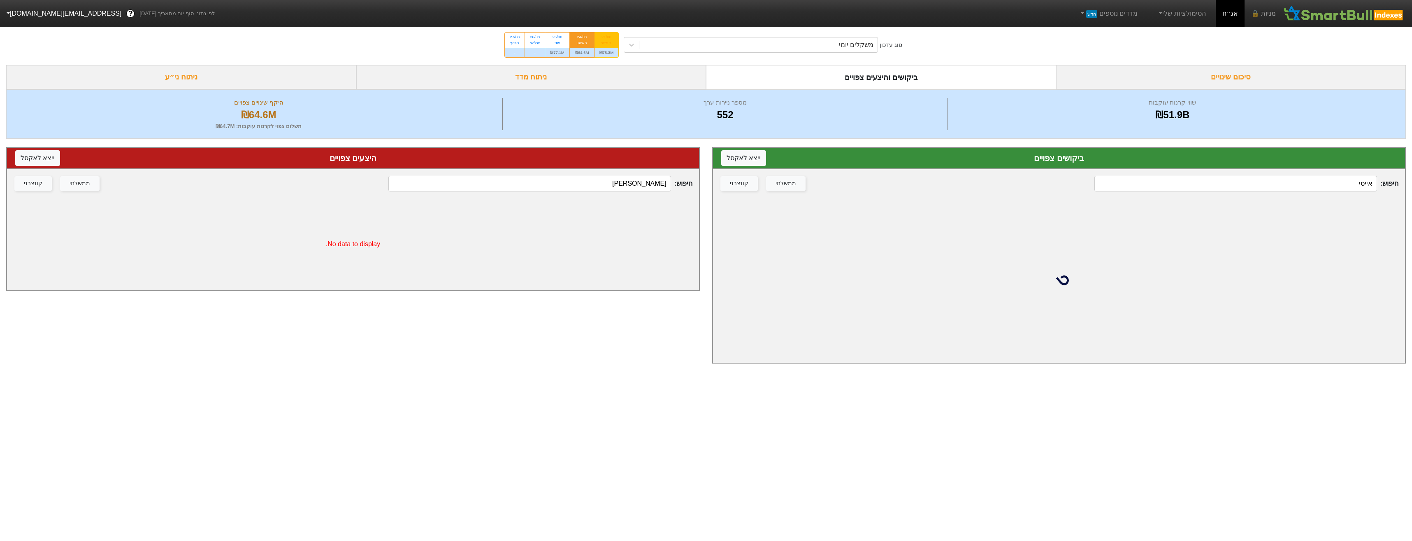
click at [604, 48] on div "₪75.3M" at bounding box center [607, 52] width 24 height 9
click at [604, 38] on input "21/08 חמישי ₪75.3M" at bounding box center [603, 35] width 5 height 5
radio input "true"
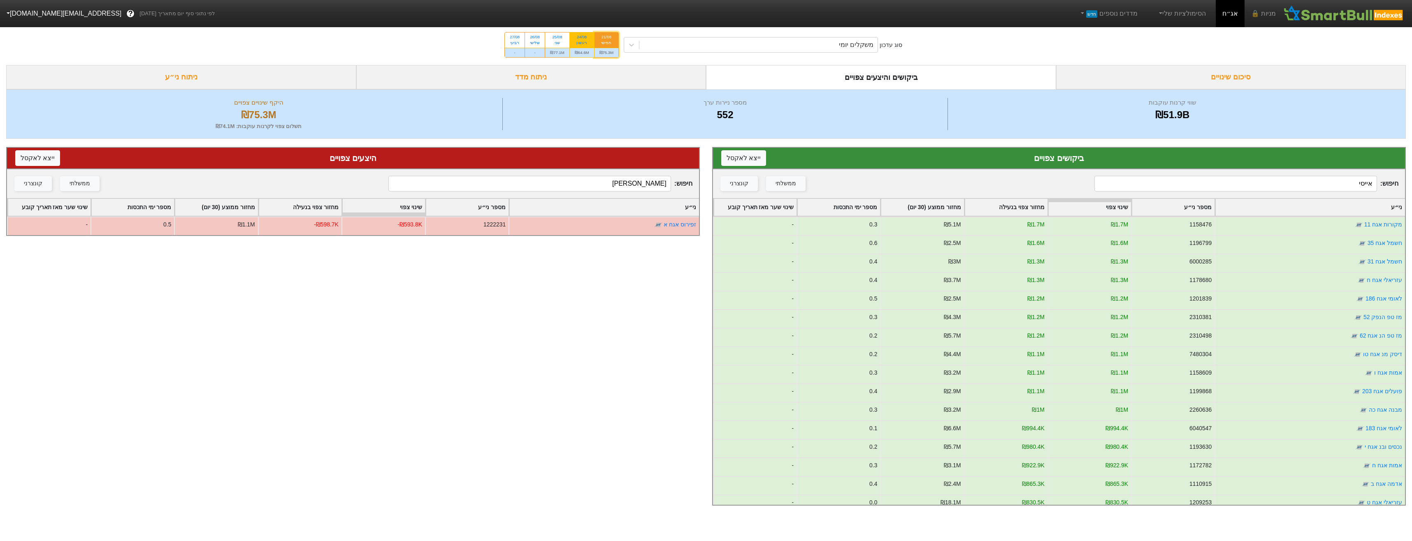
click at [580, 35] on div "24/08" at bounding box center [582, 37] width 14 height 6
click at [580, 35] on input "24/08 ראשון ₪64.6M" at bounding box center [579, 35] width 5 height 5
radio input "true"
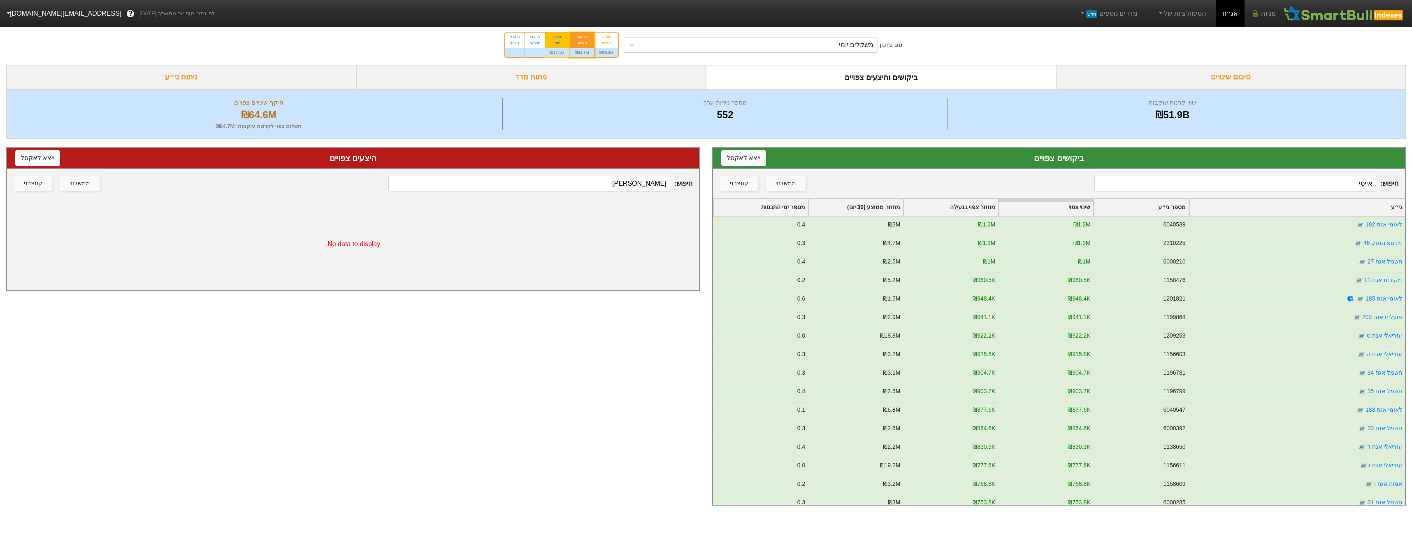
click at [556, 42] on div "שני" at bounding box center [557, 43] width 14 height 6
click at [556, 38] on input "25/08 שני ₪77.1M" at bounding box center [554, 35] width 5 height 5
radio input "true"
click at [569, 46] on div "25/08 שני" at bounding box center [557, 40] width 24 height 15
click at [558, 38] on input "25/08 שני ₪77.1M" at bounding box center [554, 35] width 5 height 5
